Goal: Transaction & Acquisition: Purchase product/service

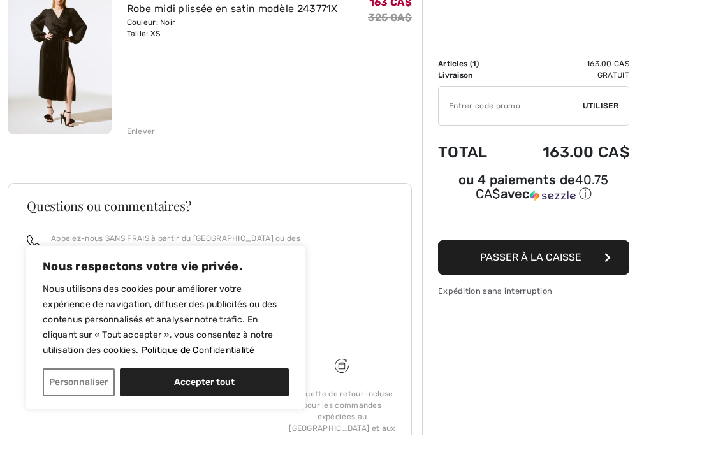
scroll to position [219, 0]
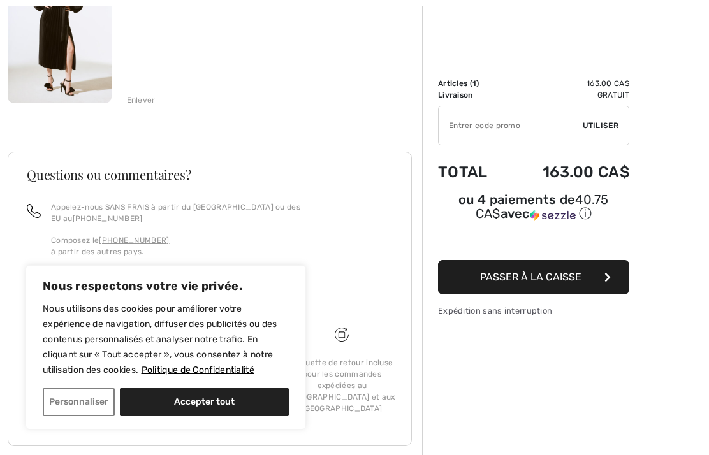
click at [206, 407] on button "Accepter tout" at bounding box center [204, 402] width 169 height 28
checkbox input "true"
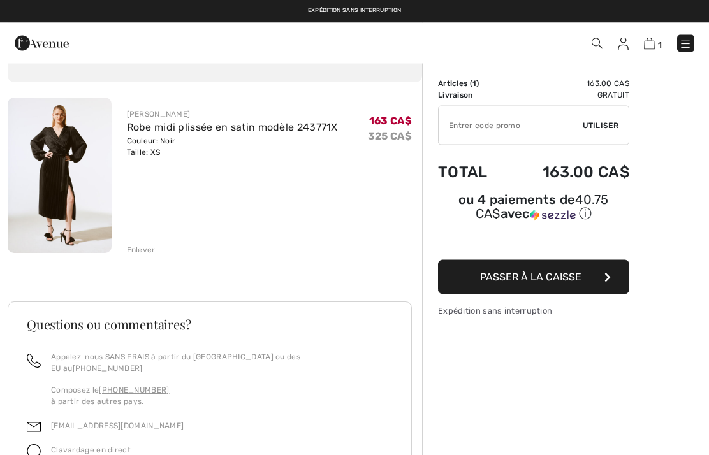
scroll to position [0, 0]
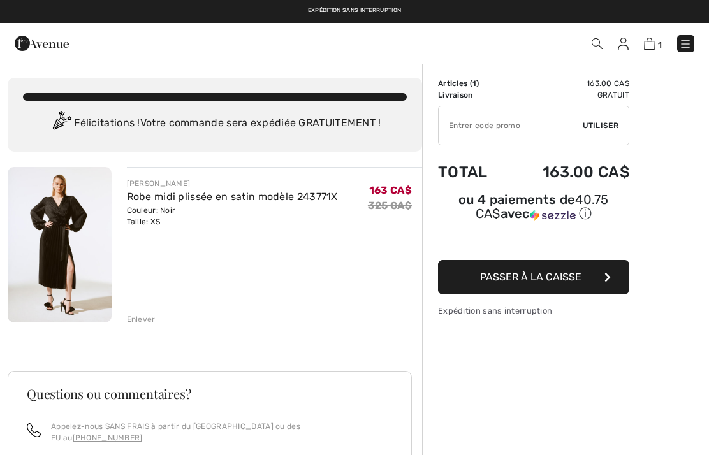
click at [497, 282] on span "Passer à la caisse" at bounding box center [530, 277] width 101 height 12
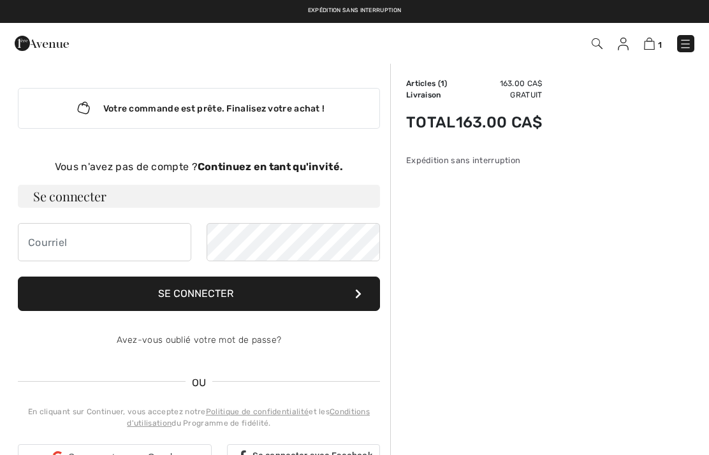
checkbox input "true"
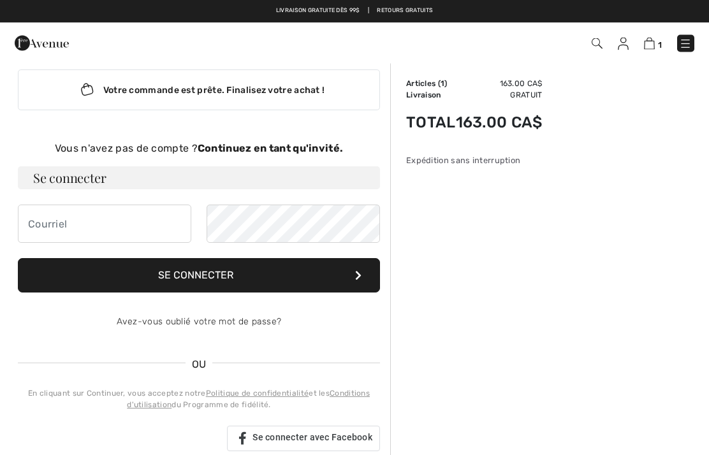
scroll to position [18, 0]
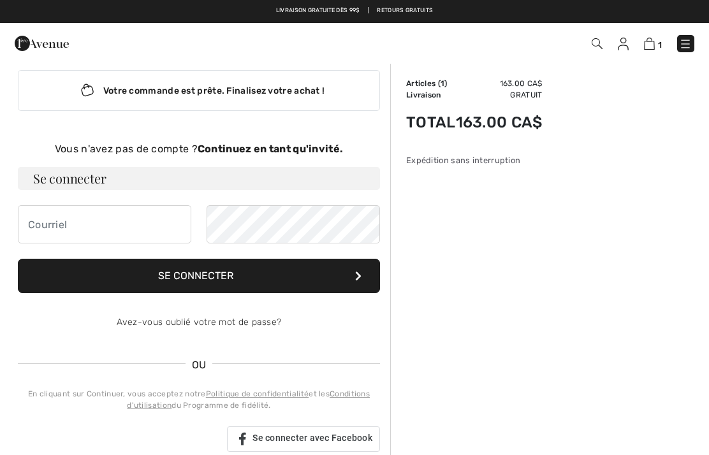
click at [622, 40] on img at bounding box center [623, 44] width 11 height 13
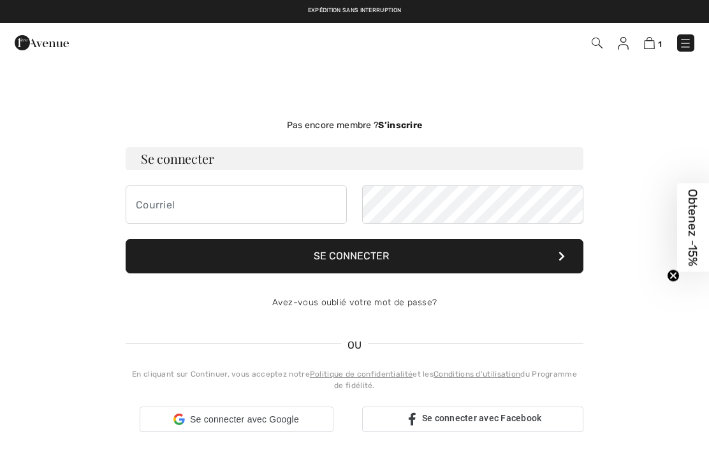
checkbox input "true"
click at [684, 43] on img at bounding box center [685, 43] width 13 height 13
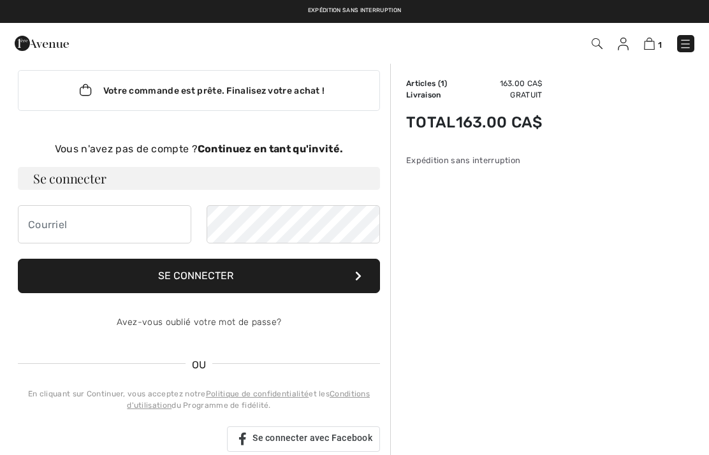
click at [654, 47] on img at bounding box center [649, 44] width 11 height 12
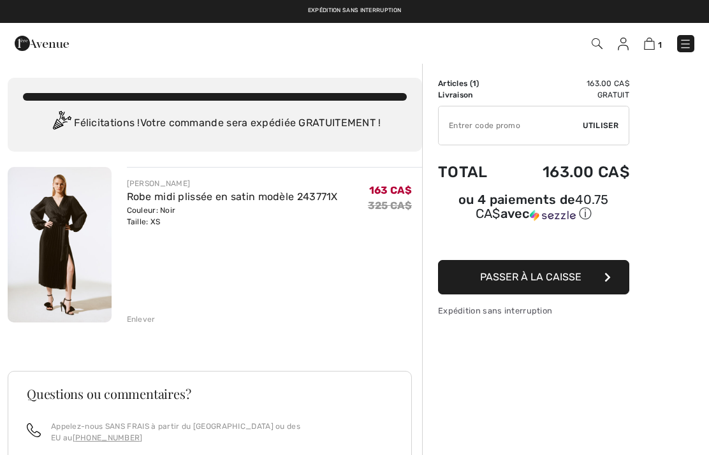
click at [515, 277] on span "Passer à la caisse" at bounding box center [530, 277] width 101 height 12
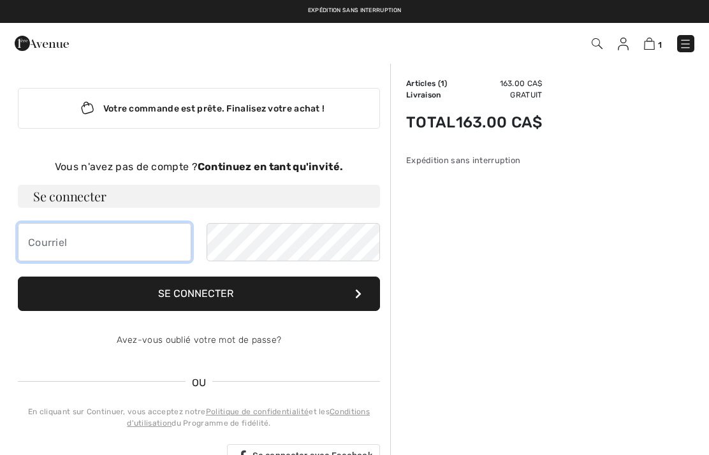
click at [47, 243] on input "email" at bounding box center [104, 242] width 173 height 38
type input "marioetkarine@videotron.ca"
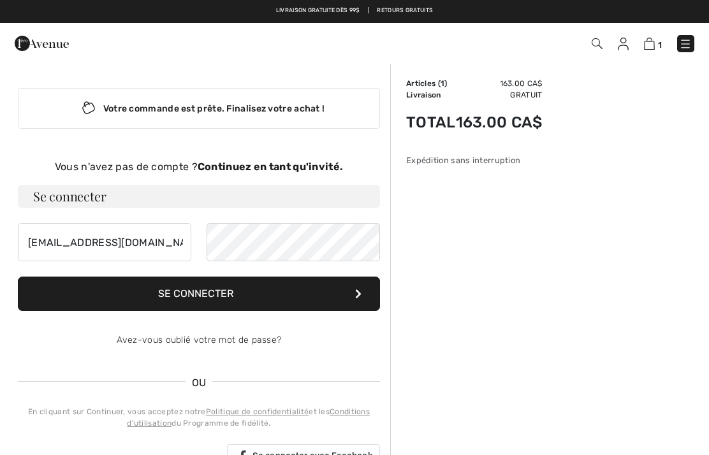
click at [186, 293] on button "Se connecter" at bounding box center [199, 294] width 362 height 34
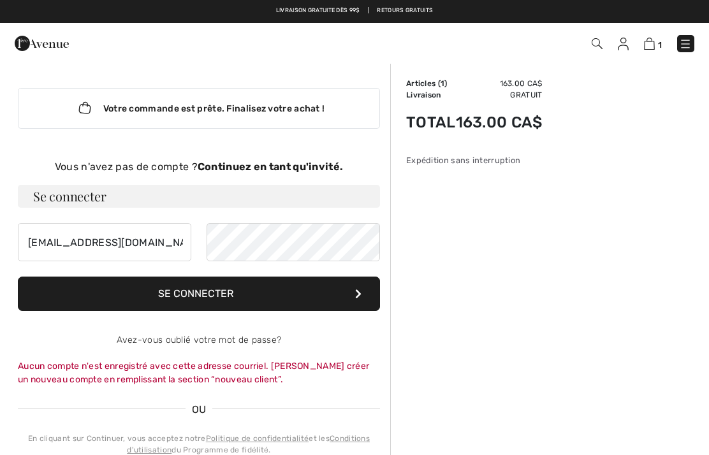
click at [620, 46] on img at bounding box center [623, 44] width 11 height 13
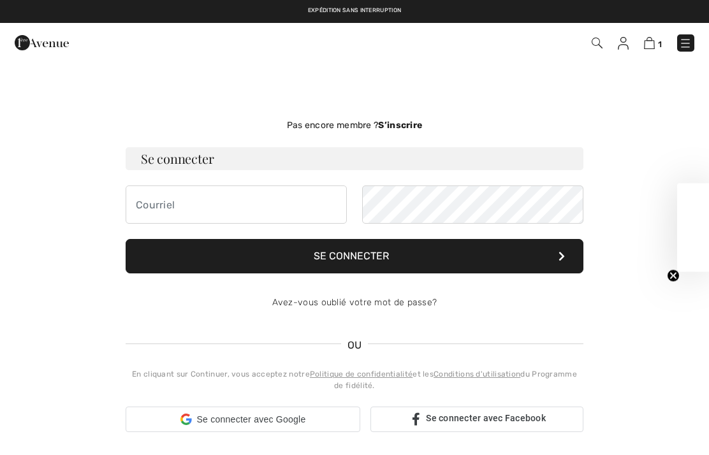
checkbox input "true"
click at [685, 41] on img at bounding box center [685, 43] width 13 height 13
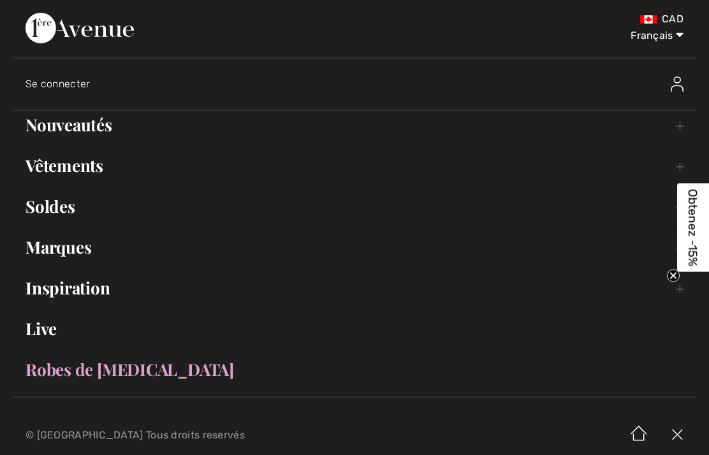
click at [47, 82] on span "Se connecter" at bounding box center [58, 84] width 65 height 12
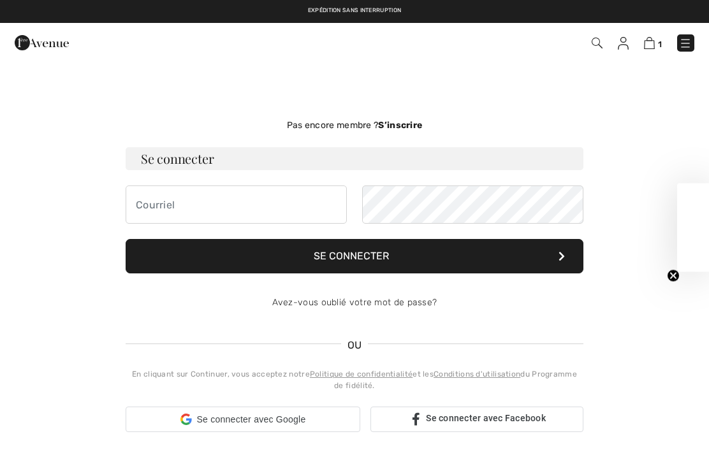
checkbox input "true"
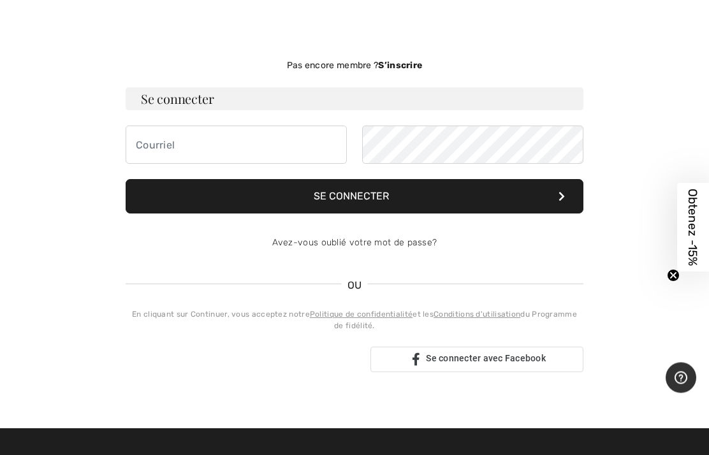
scroll to position [58, 0]
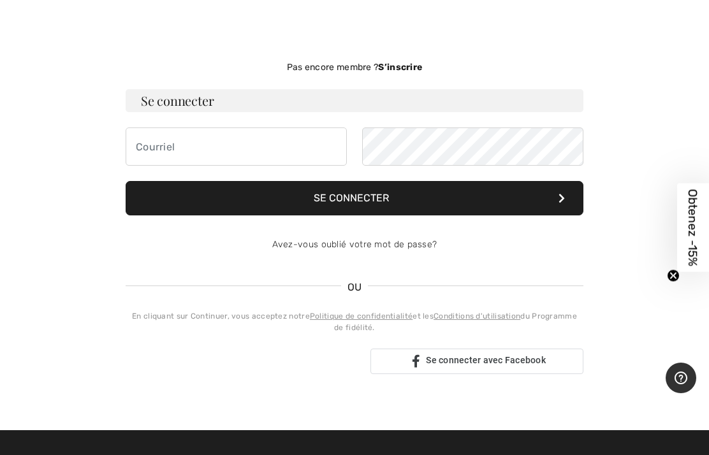
click at [407, 55] on div "Pas encore membre ? S’inscrire Se connecter Se connecter Avez-vous oublié votre…" at bounding box center [354, 217] width 478 height 365
click at [397, 67] on strong "S’inscrire" at bounding box center [400, 67] width 44 height 11
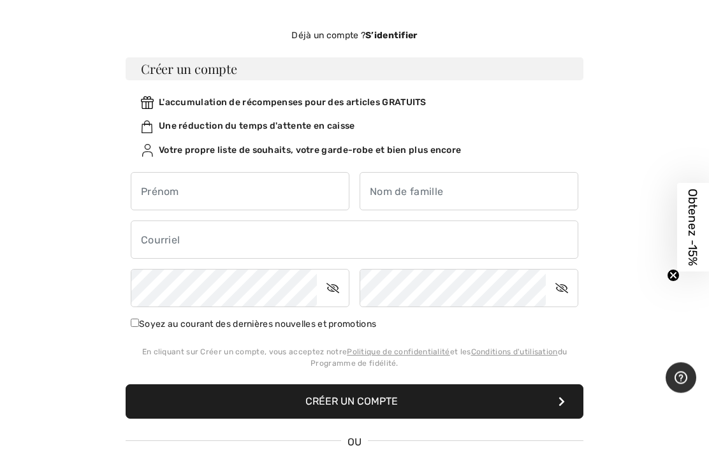
scroll to position [91, 0]
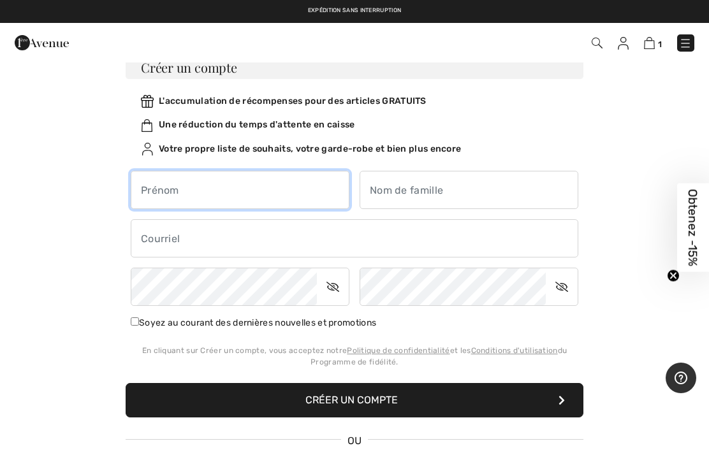
click at [160, 191] on input "text" at bounding box center [240, 190] width 219 height 38
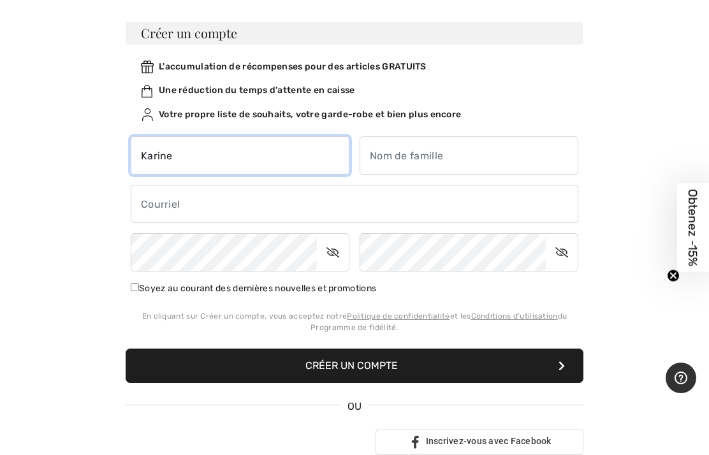
scroll to position [133, 0]
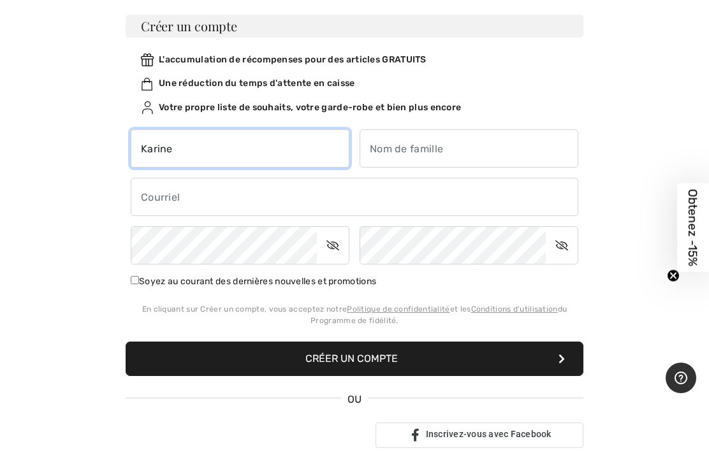
type input "Karine"
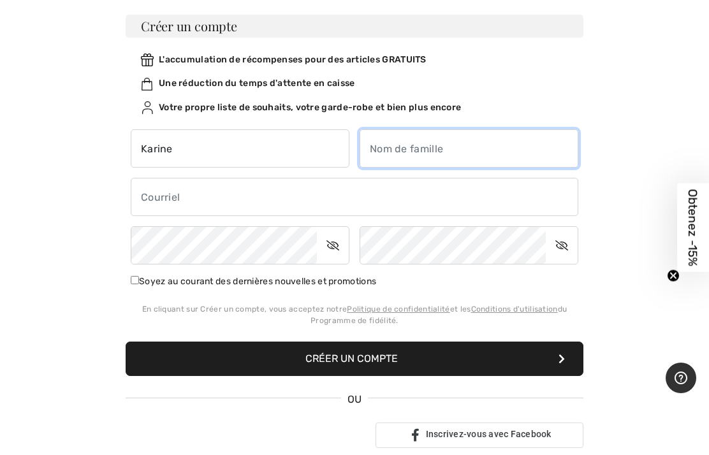
click at [390, 143] on input "text" at bounding box center [469, 148] width 219 height 38
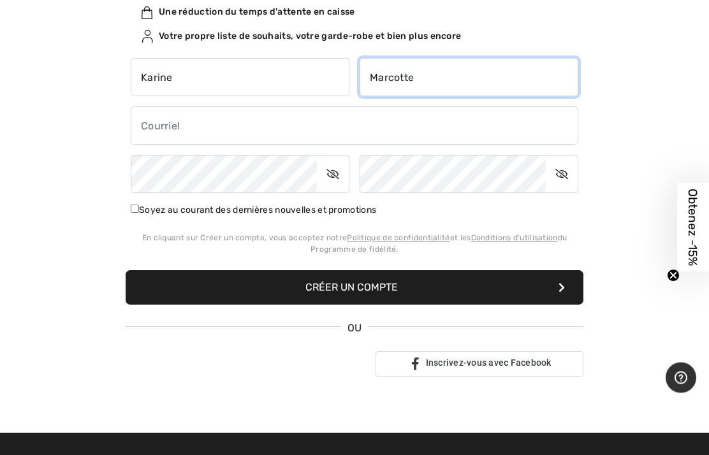
type input "Marcotte"
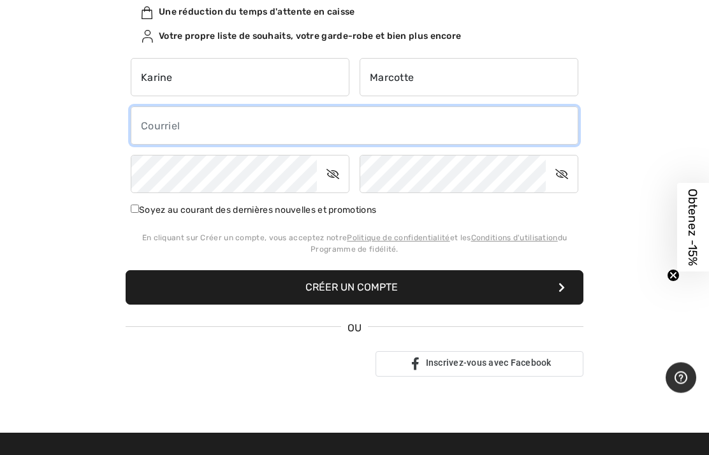
click at [153, 129] on input "email" at bounding box center [355, 126] width 448 height 38
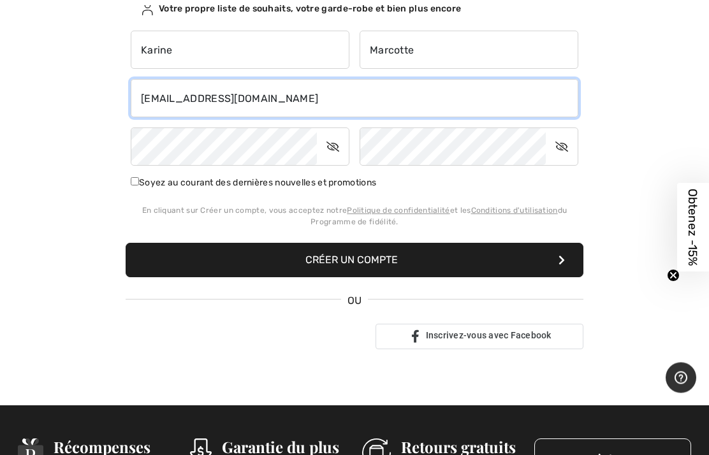
scroll to position [256, 0]
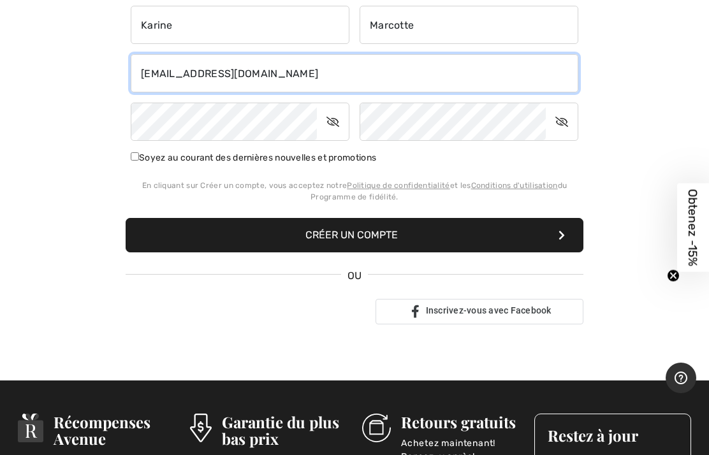
type input "[EMAIL_ADDRESS][DOMAIN_NAME]"
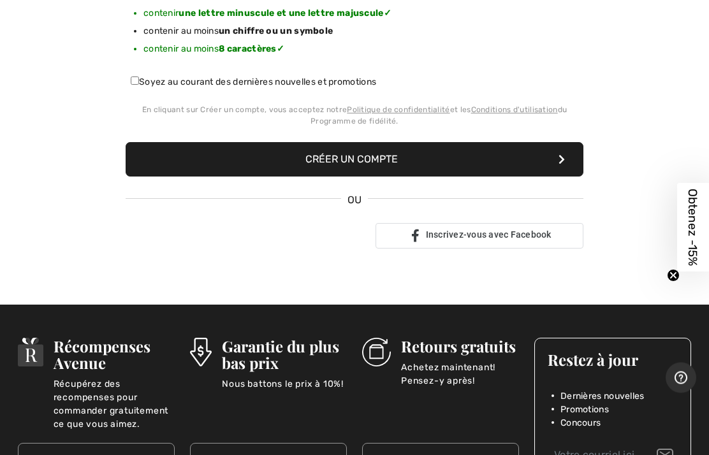
scroll to position [409, 0]
click at [307, 166] on button "Créer un compte" at bounding box center [355, 159] width 458 height 34
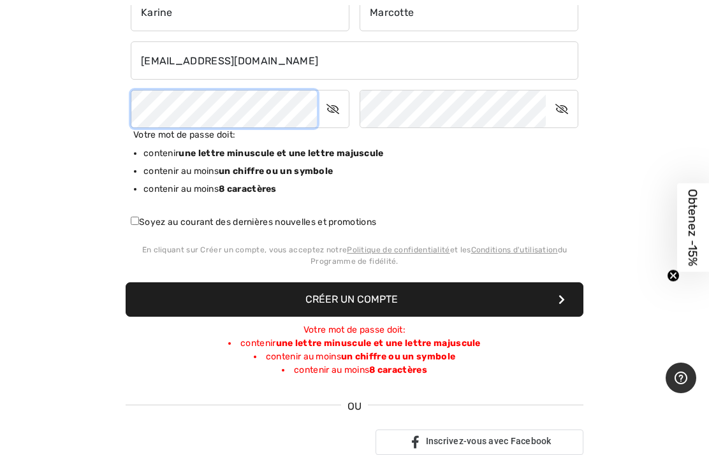
scroll to position [283, 0]
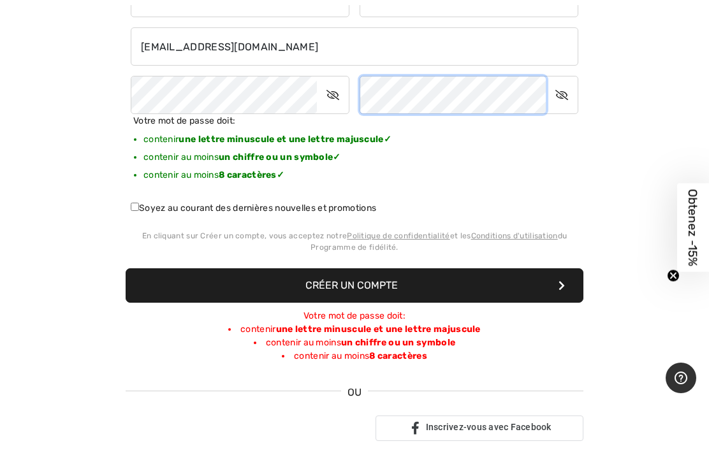
click at [355, 286] on button "Créer un compte" at bounding box center [355, 285] width 458 height 34
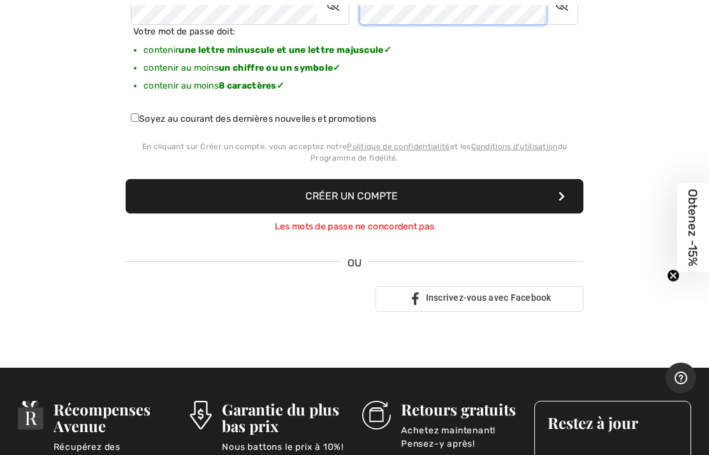
scroll to position [399, 0]
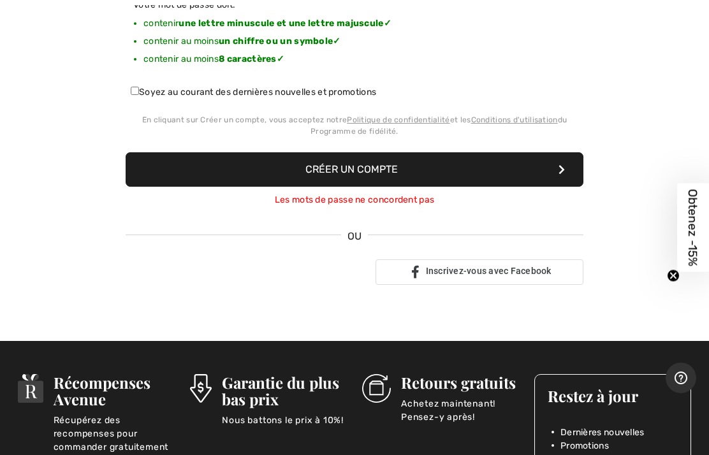
click at [308, 173] on button "Créer un compte" at bounding box center [355, 169] width 458 height 34
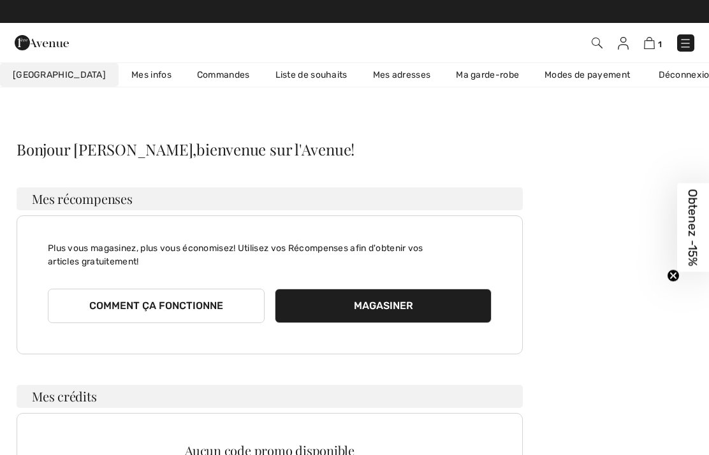
click at [645, 44] on img at bounding box center [649, 43] width 11 height 12
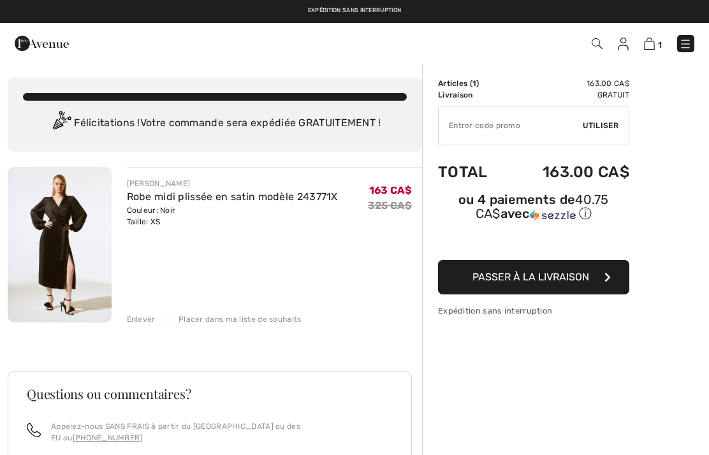
click at [537, 278] on span "Passer à la livraison" at bounding box center [530, 277] width 117 height 12
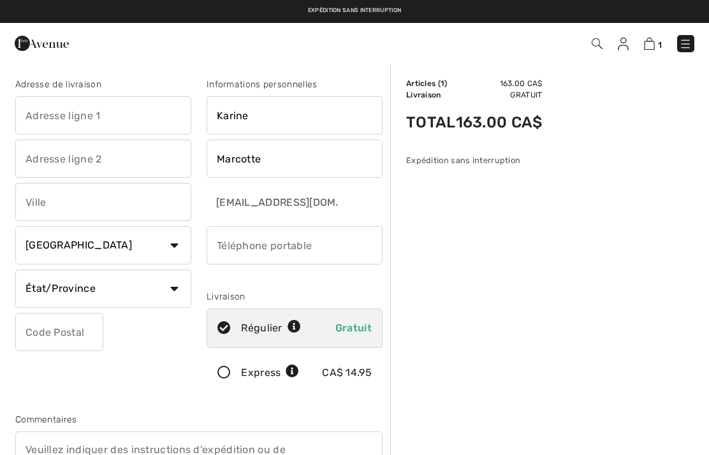
click at [44, 115] on input "text" at bounding box center [103, 115] width 176 height 38
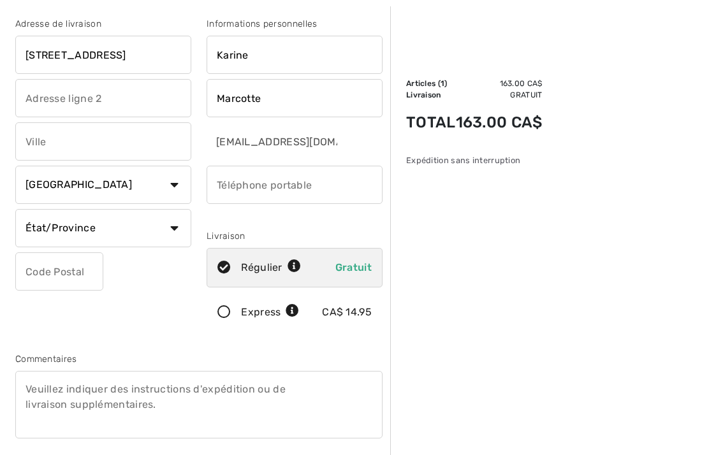
scroll to position [61, 0]
type input "177 rue Du Relais"
click at [44, 140] on input "text" at bounding box center [103, 141] width 176 height 38
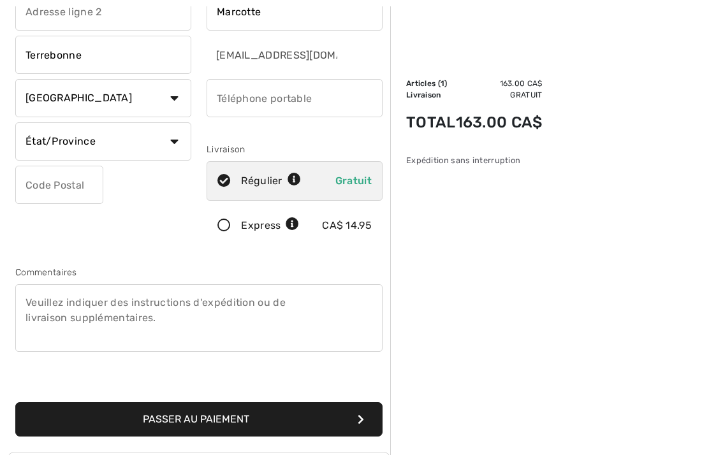
scroll to position [182, 0]
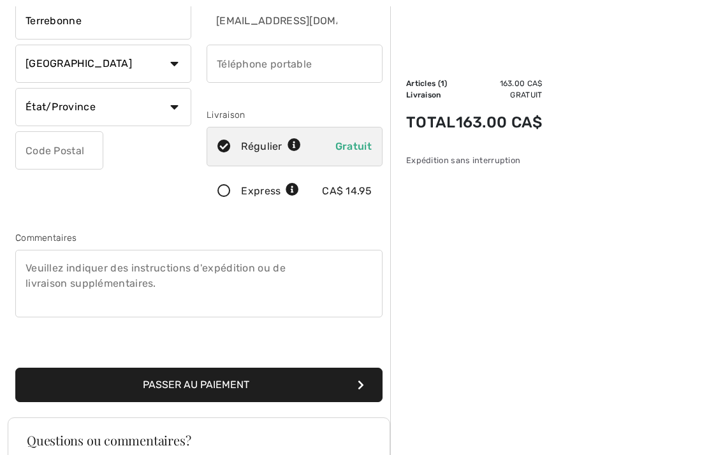
type input "Terrebonne"
click at [184, 107] on select "État/Province Alberta Colombie-Britannique Ile-du-Prince-Edward Manitoba Nouvea…" at bounding box center [103, 107] width 176 height 38
select select "QC"
click at [41, 147] on input "text" at bounding box center [59, 150] width 88 height 38
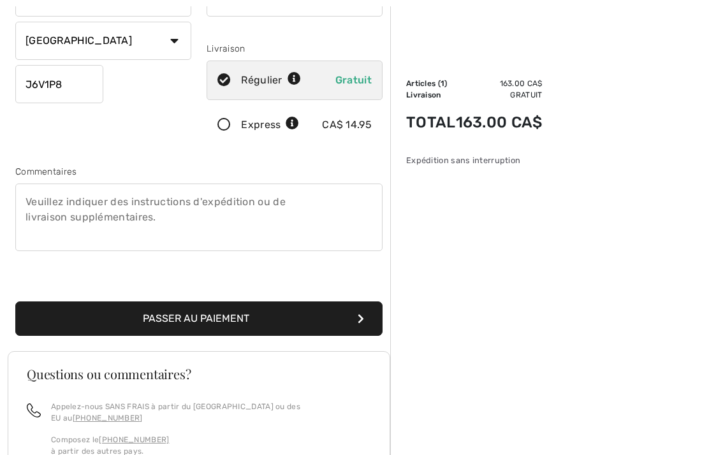
scroll to position [252, 0]
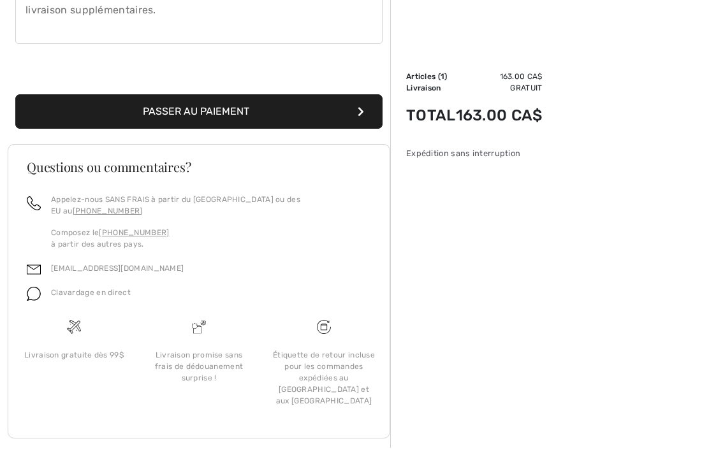
type input "J6V1P8"
click at [184, 110] on button "Passer au paiement" at bounding box center [198, 118] width 367 height 34
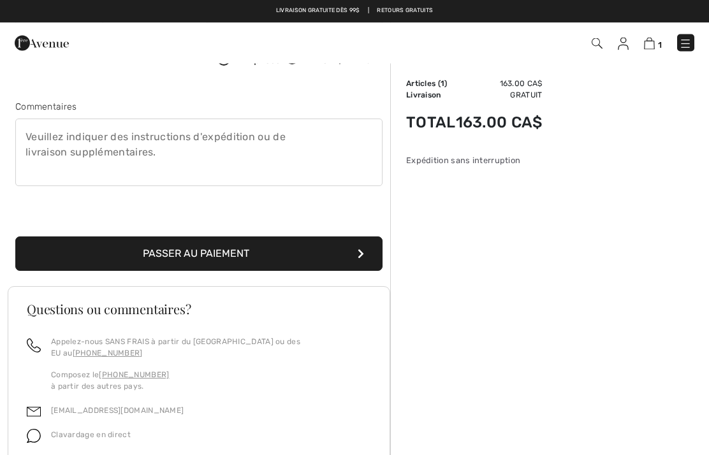
scroll to position [135, 0]
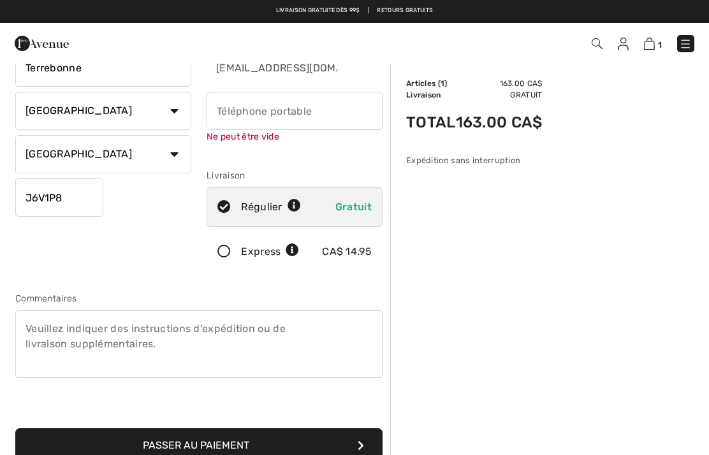
click at [216, 113] on input "phone" at bounding box center [295, 111] width 176 height 38
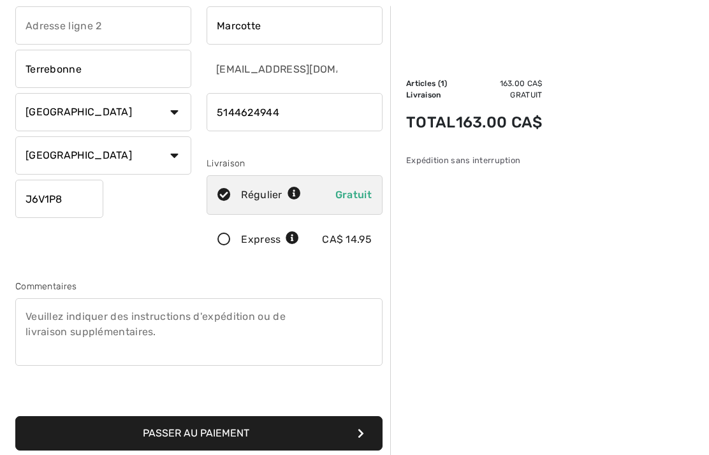
scroll to position [143, 0]
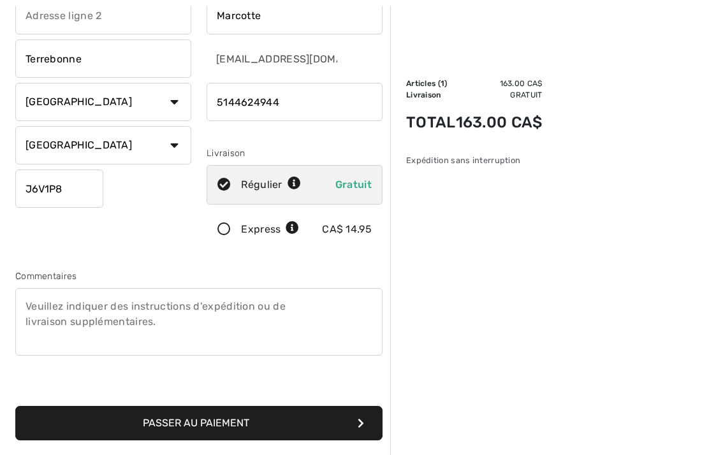
type input "5144624944"
click at [175, 422] on button "Passer au paiement" at bounding box center [198, 424] width 367 height 34
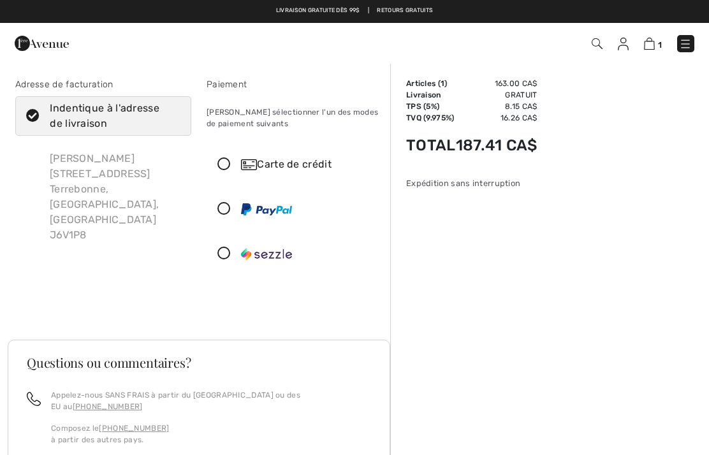
click at [221, 166] on icon at bounding box center [224, 164] width 34 height 13
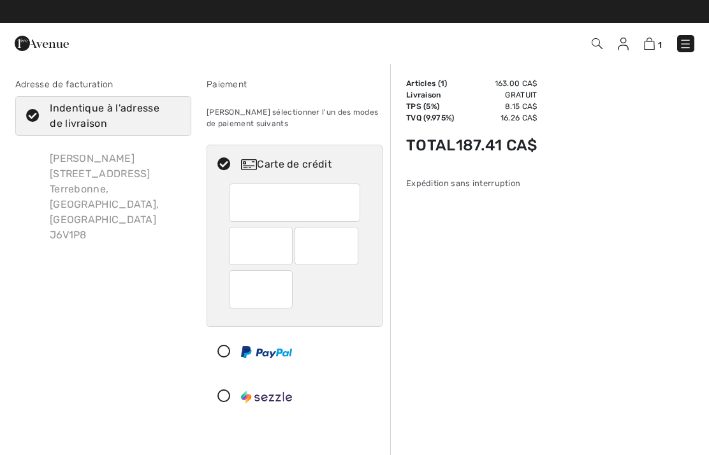
click at [660, 40] on span "1" at bounding box center [660, 45] width 4 height 10
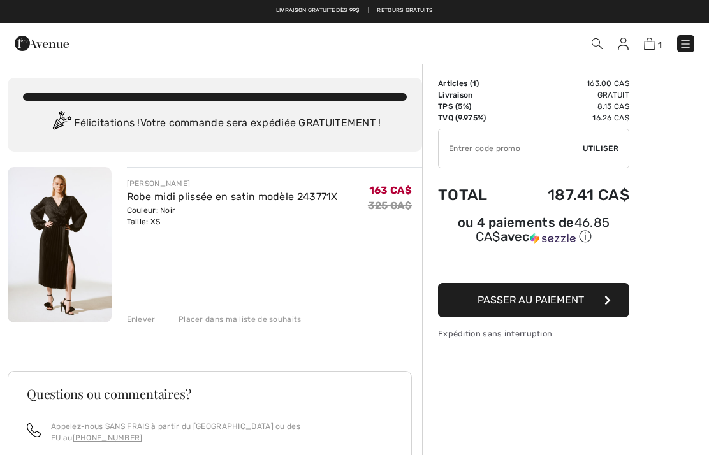
click at [518, 302] on span "Passer au paiement" at bounding box center [531, 300] width 106 height 12
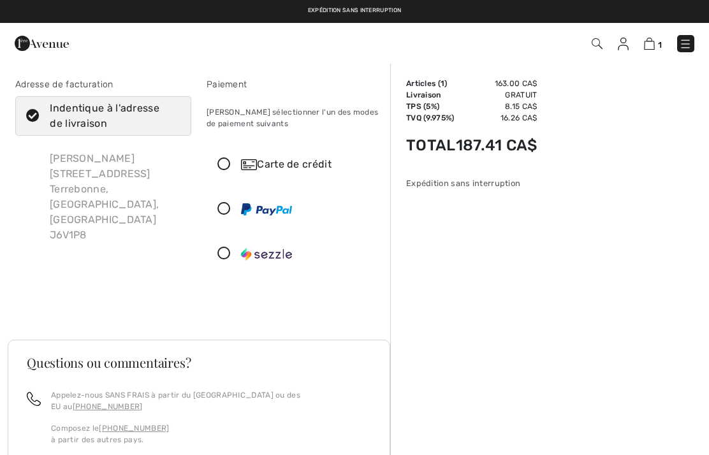
click at [230, 159] on icon at bounding box center [224, 164] width 34 height 13
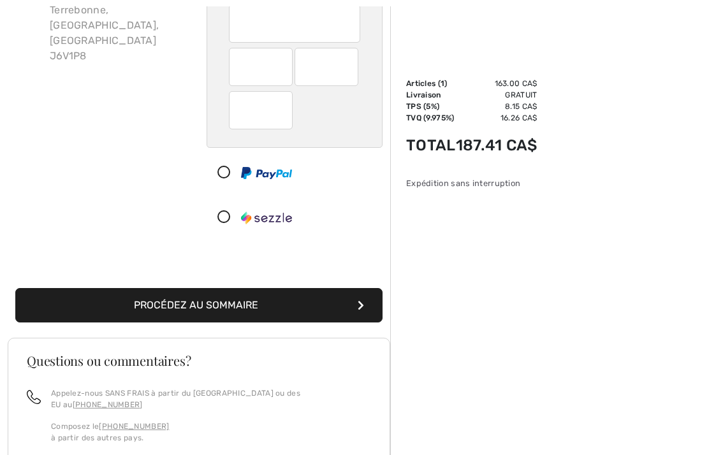
scroll to position [186, 0]
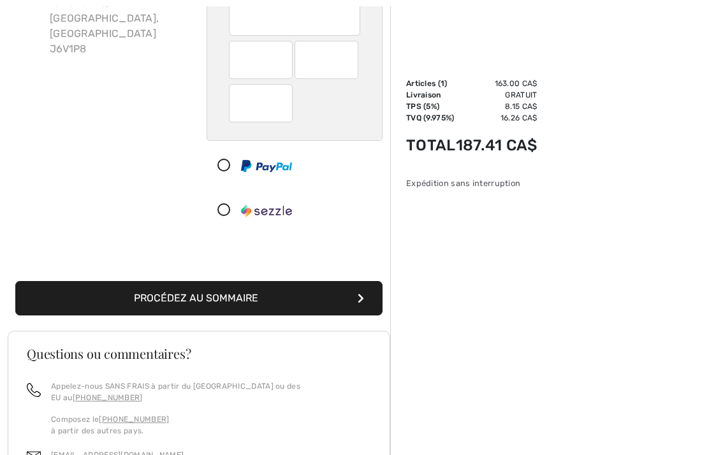
click at [143, 295] on button "Procédez au sommaire" at bounding box center [198, 298] width 367 height 34
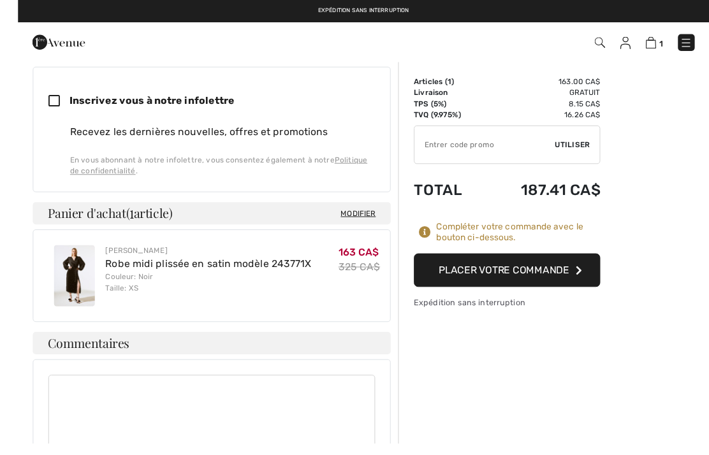
scroll to position [584, 0]
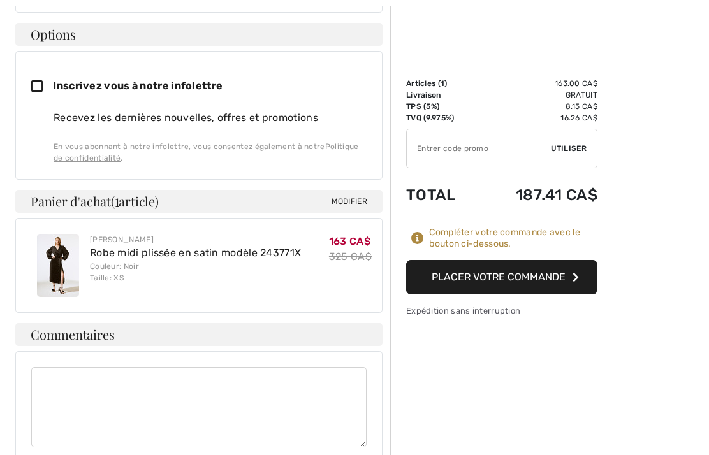
click at [460, 280] on button "Placer votre commande" at bounding box center [501, 277] width 191 height 34
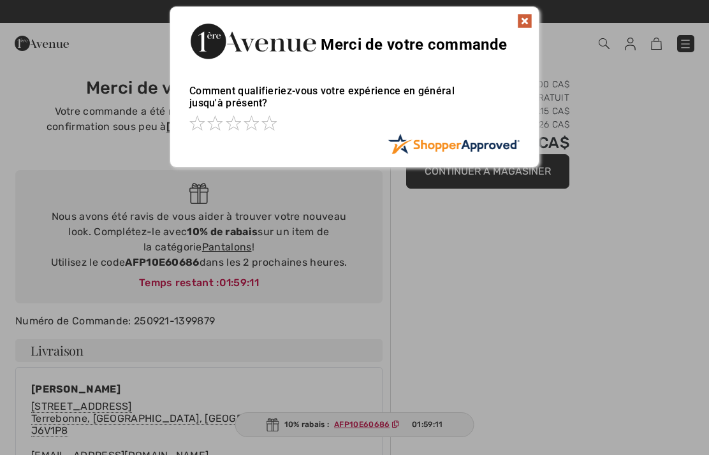
click at [529, 21] on img at bounding box center [524, 20] width 15 height 15
